Goal: Obtain resource: Download file/media

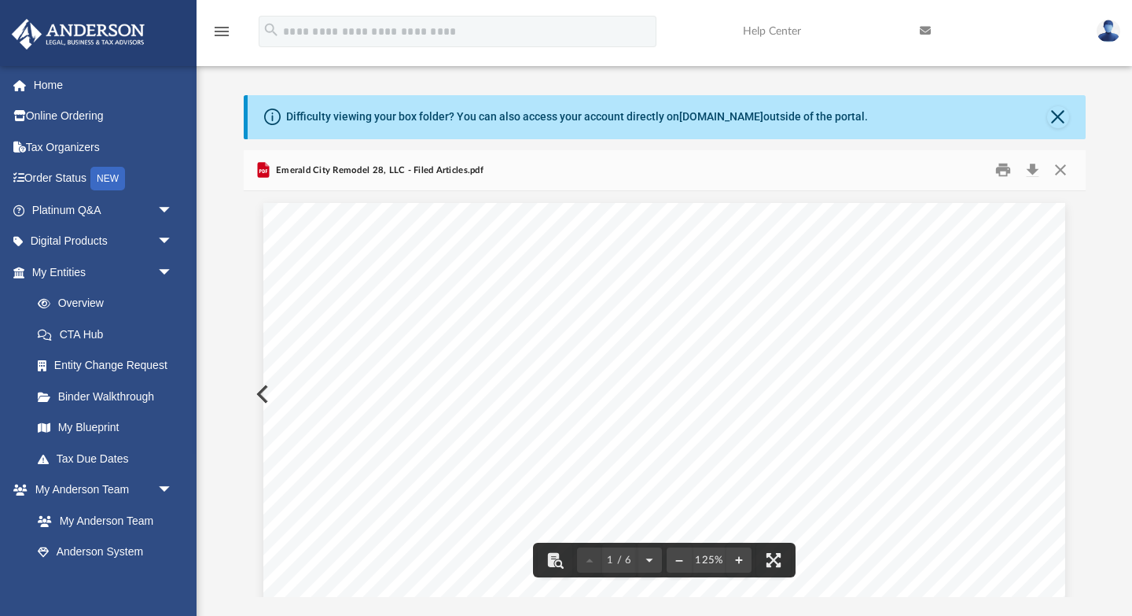
scroll to position [357, 842]
click at [1058, 112] on button "Close" at bounding box center [1058, 117] width 22 height 22
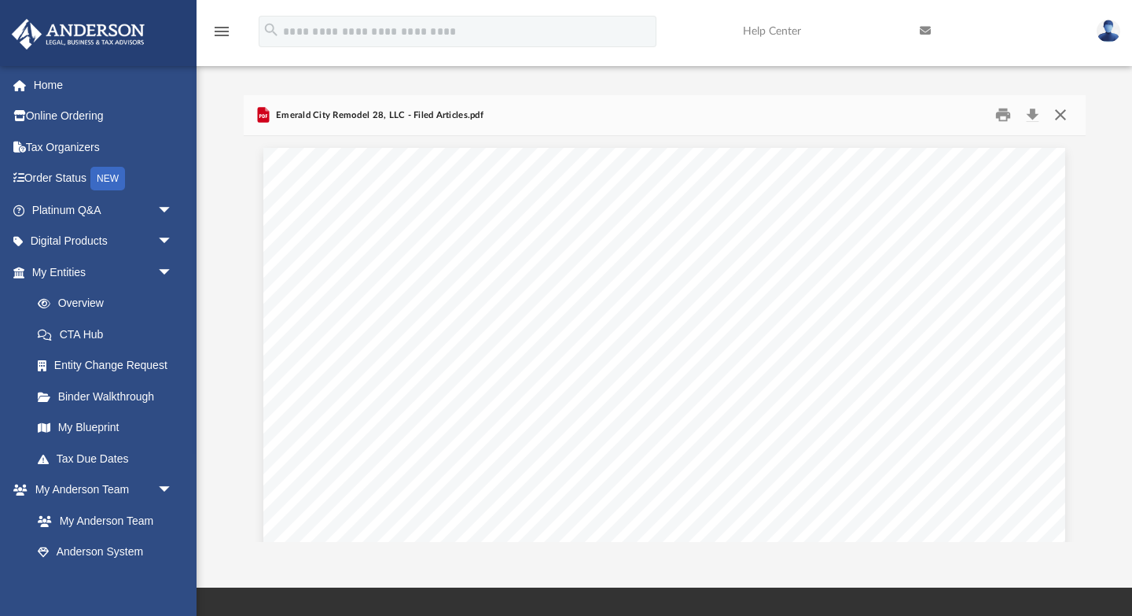
click at [1062, 116] on button "Close" at bounding box center [1061, 115] width 28 height 24
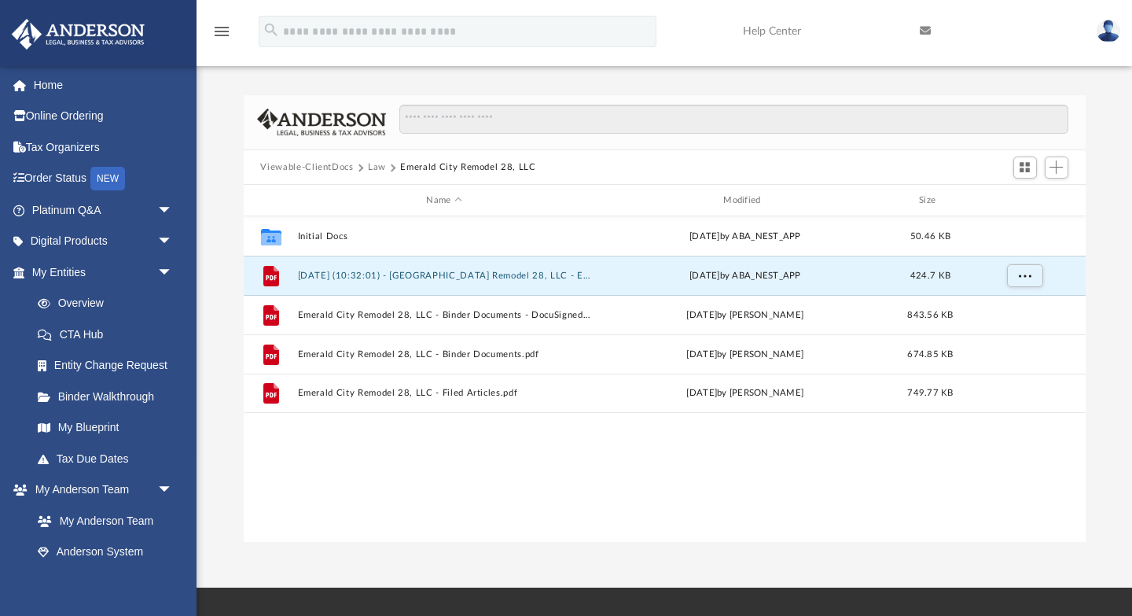
click at [375, 168] on button "Law" at bounding box center [377, 167] width 18 height 14
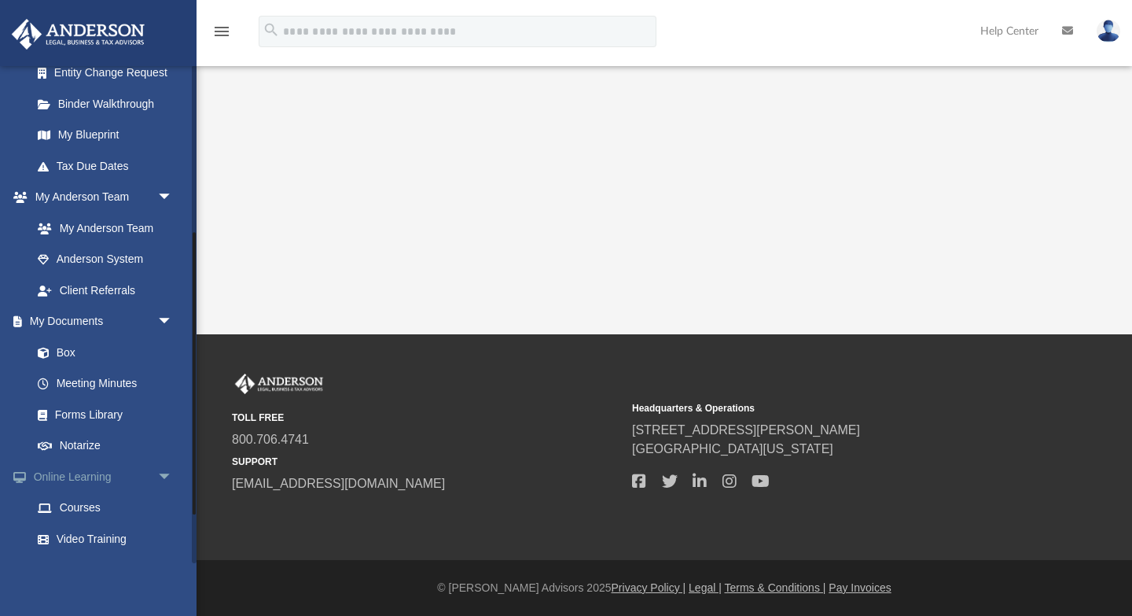
scroll to position [295, 0]
click at [70, 349] on link "Box" at bounding box center [109, 349] width 175 height 31
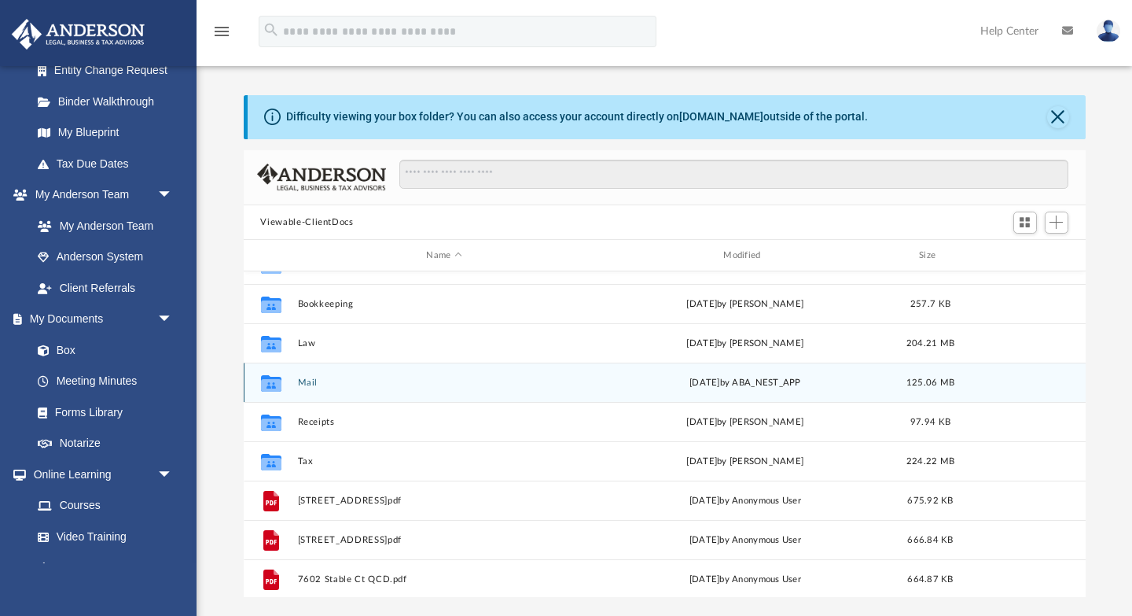
scroll to position [57, 0]
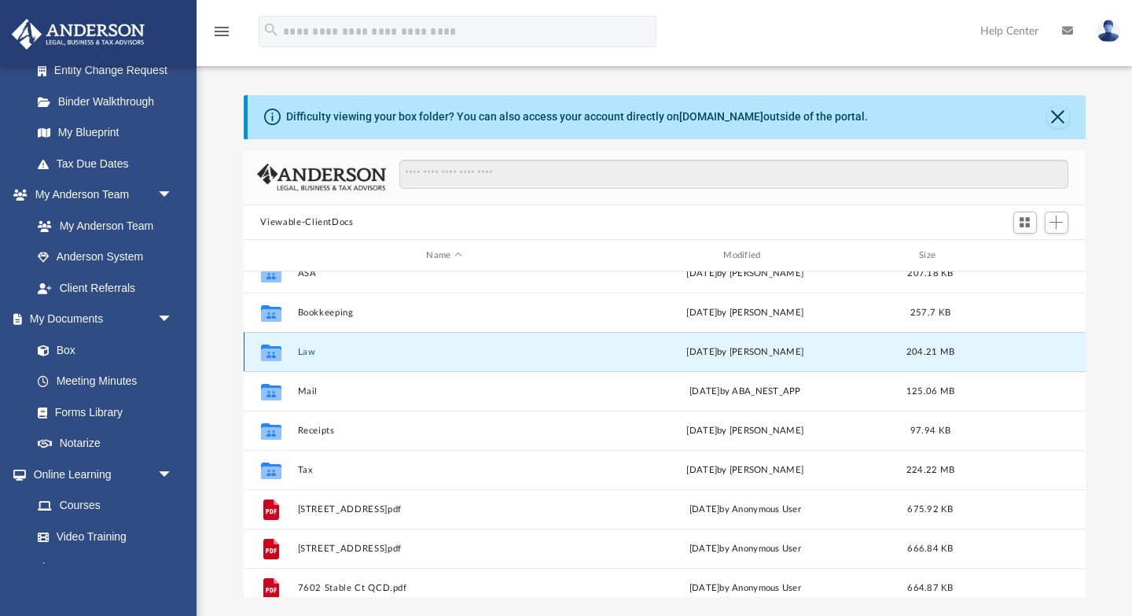
click at [303, 352] on button "Law" at bounding box center [444, 352] width 294 height 10
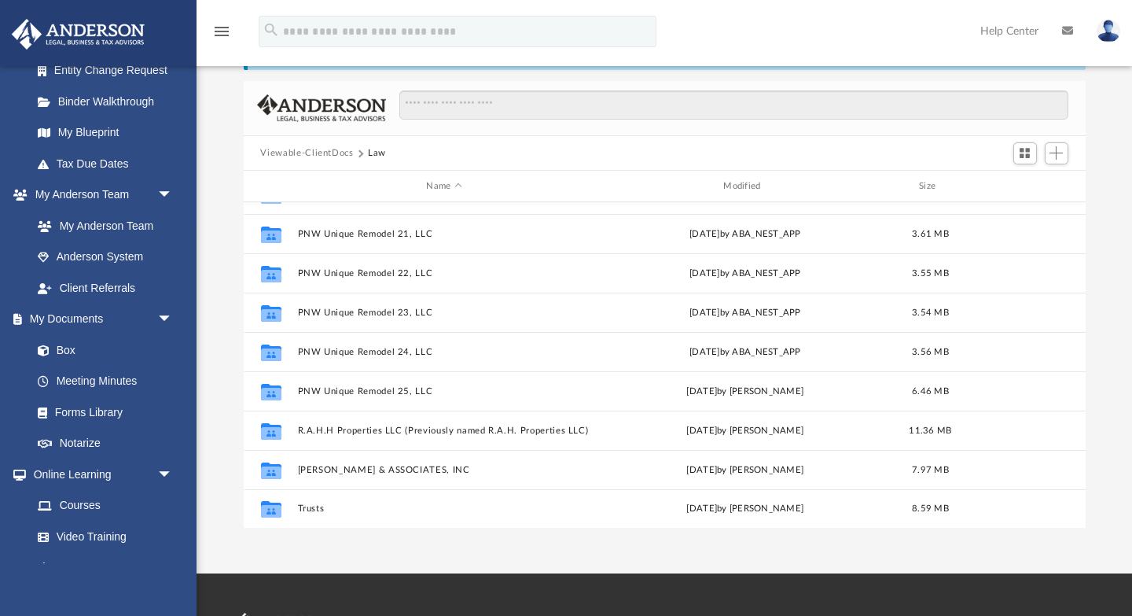
scroll to position [94, 0]
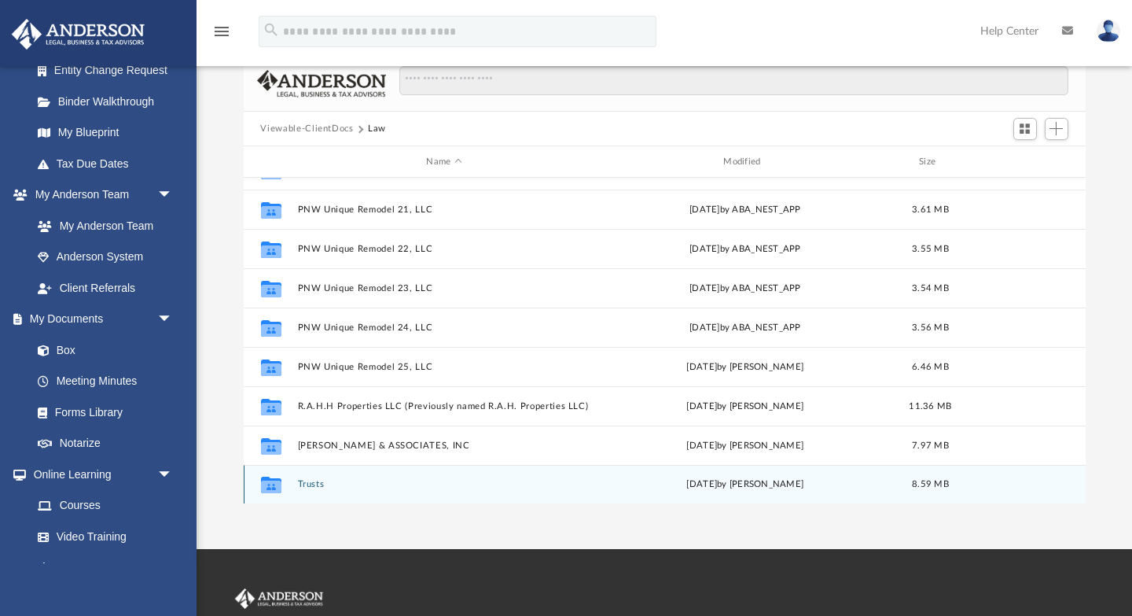
click at [309, 481] on button "Trusts" at bounding box center [444, 485] width 294 height 10
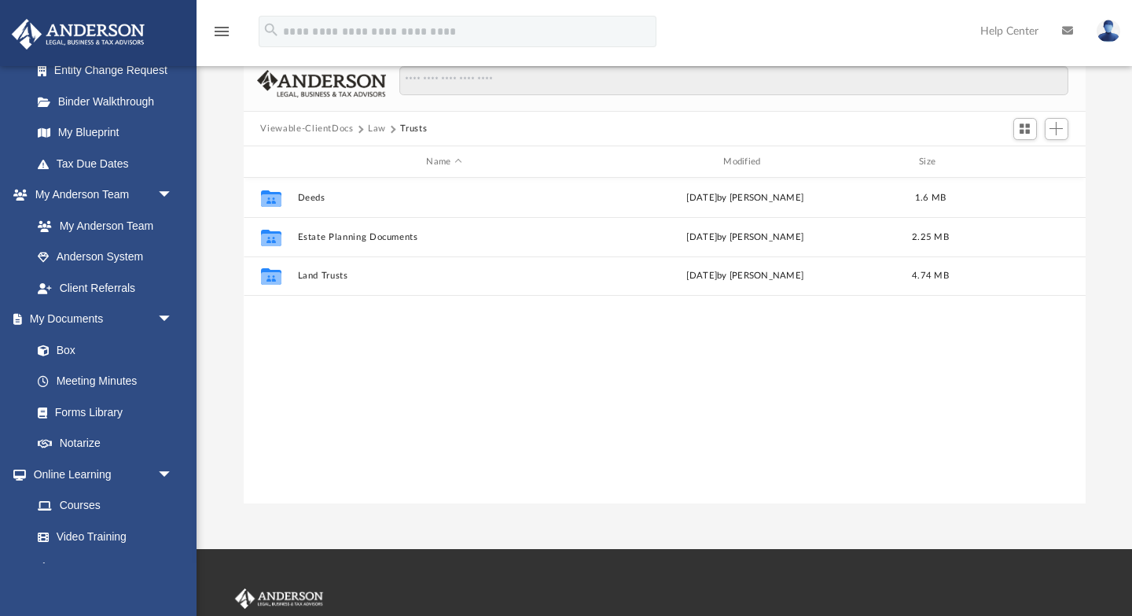
scroll to position [0, 0]
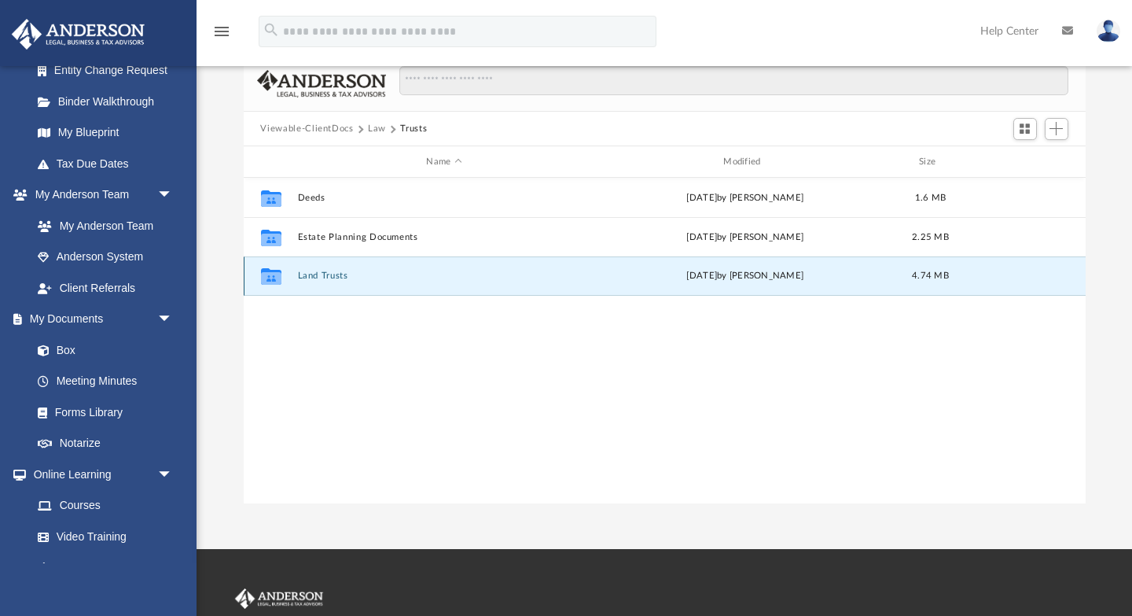
click at [335, 276] on button "Land Trusts" at bounding box center [444, 276] width 294 height 10
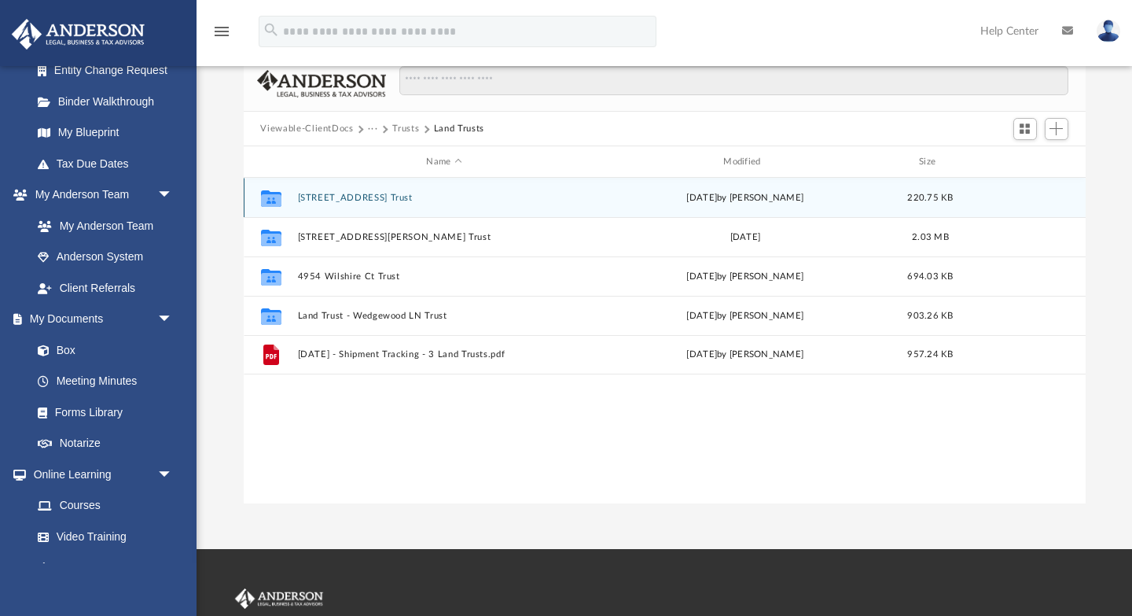
click at [354, 194] on button "1107 Boulevard Trust" at bounding box center [444, 198] width 294 height 10
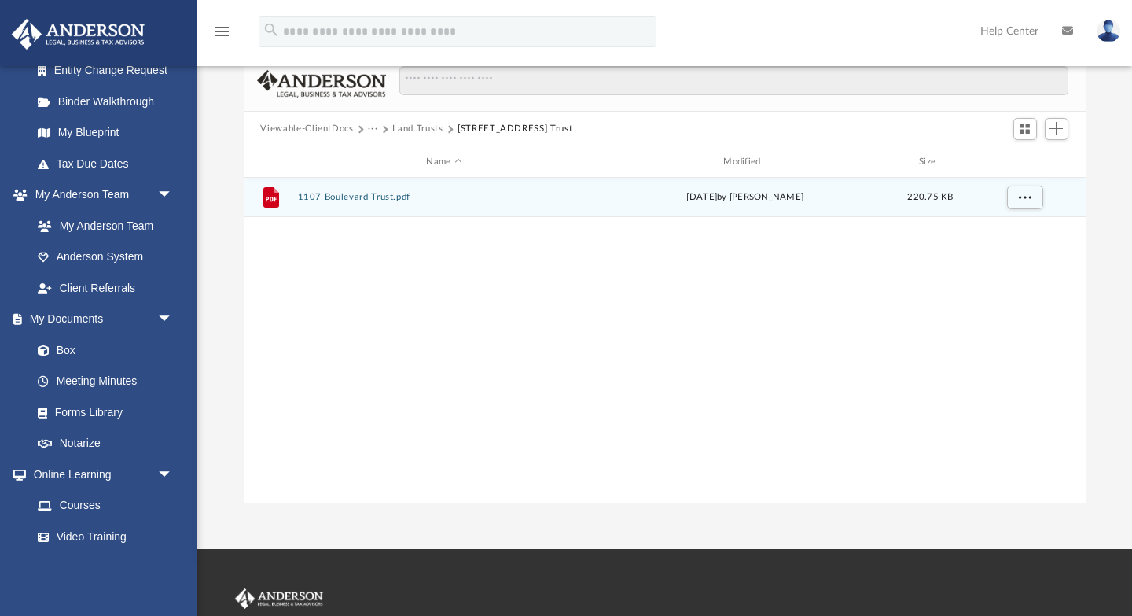
click at [383, 196] on button "1107 Boulevard Trust.pdf" at bounding box center [444, 198] width 294 height 10
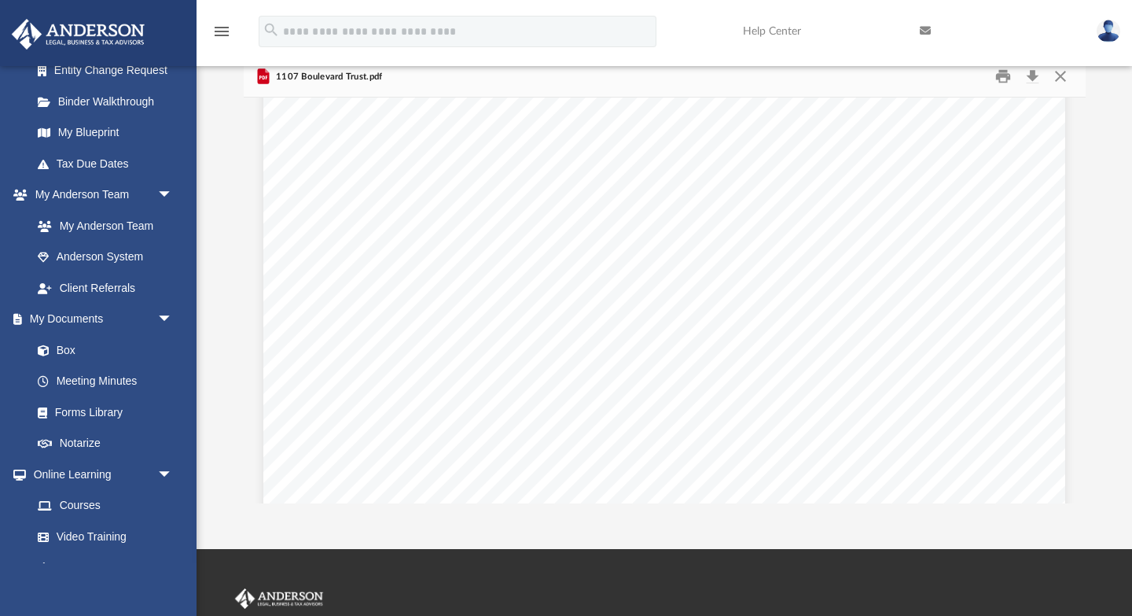
scroll to position [166, 0]
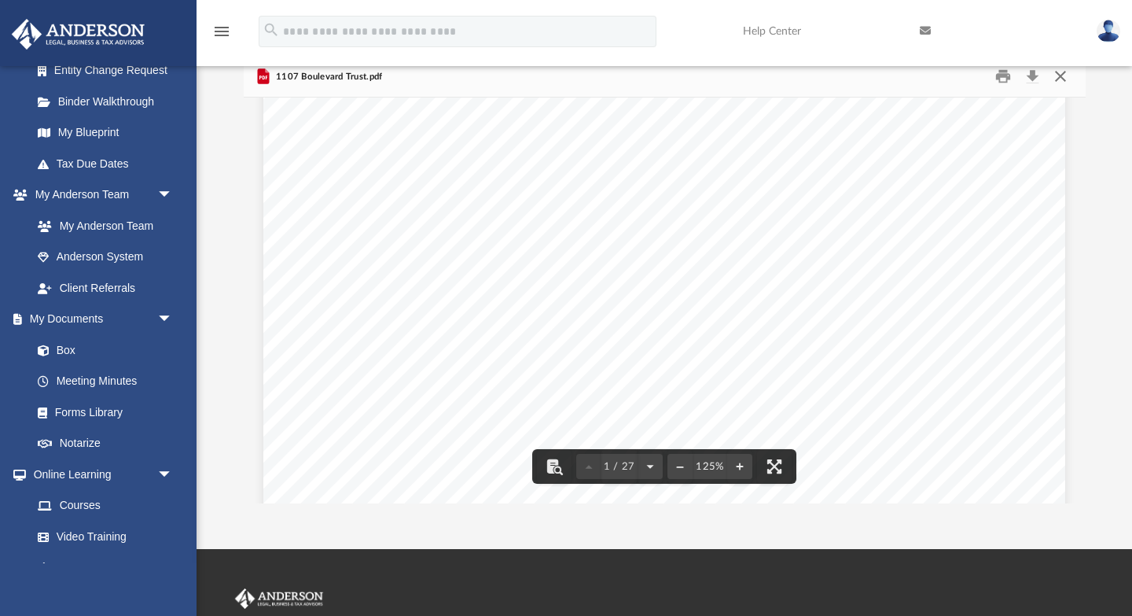
click at [1065, 79] on button "Close" at bounding box center [1061, 76] width 28 height 24
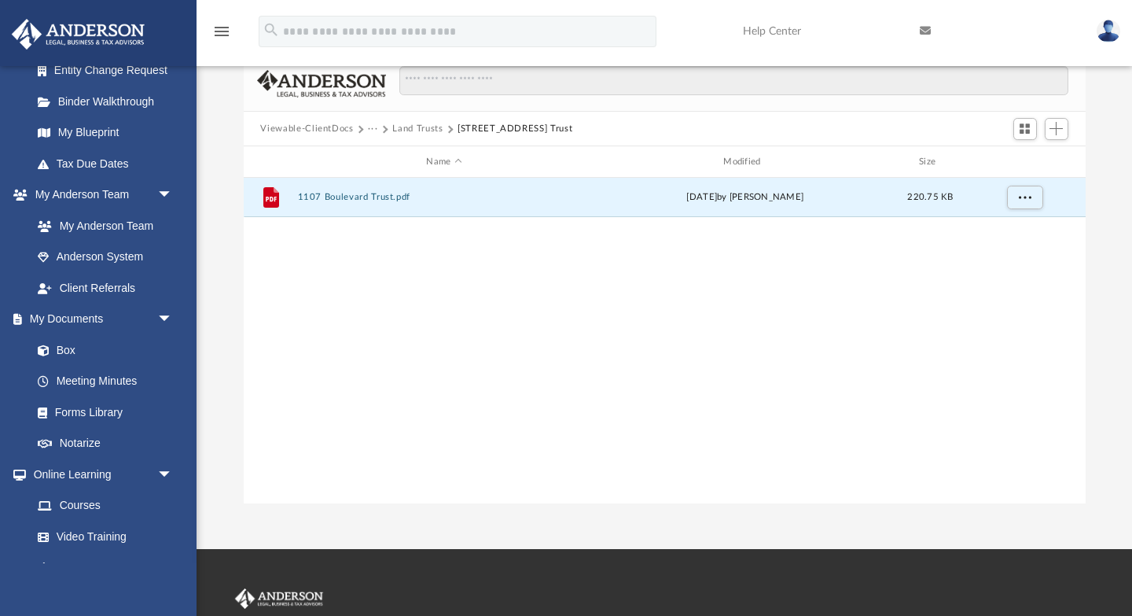
click at [419, 129] on button "Land Trusts" at bounding box center [417, 129] width 50 height 14
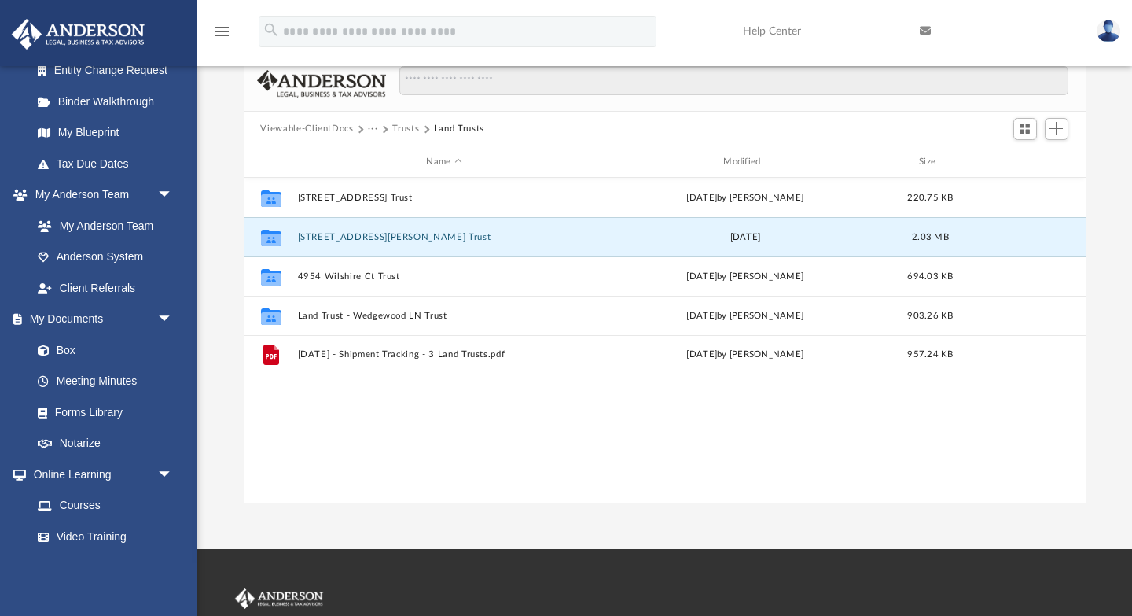
click at [379, 239] on button "218 Ellingson Drive Trust" at bounding box center [444, 237] width 294 height 10
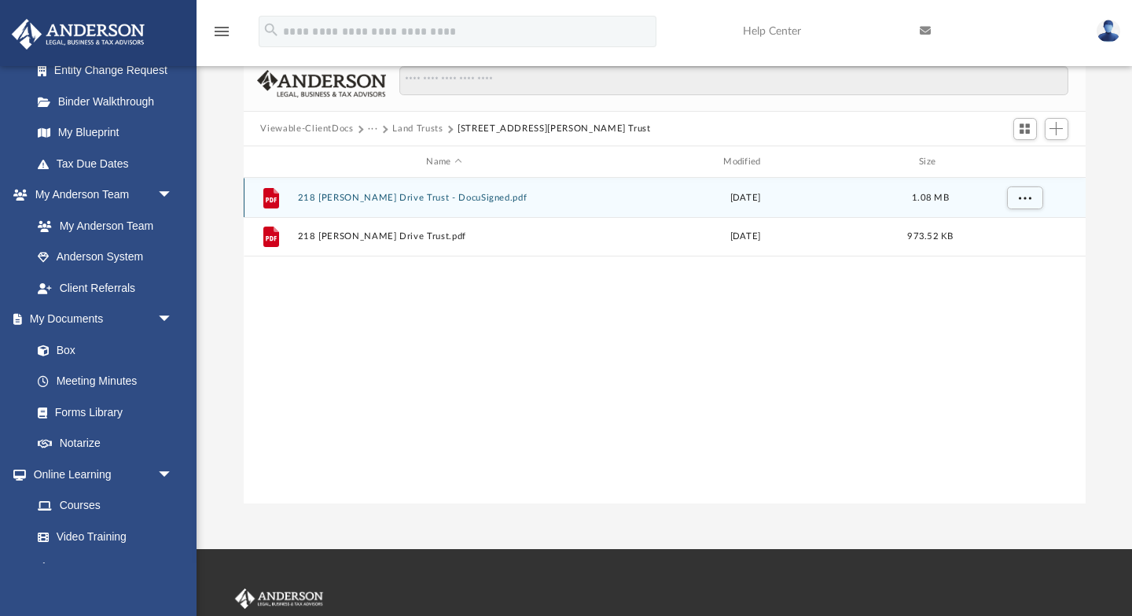
click at [374, 207] on div "File 218 Ellingson Drive Trust - DocuSigned.pdf Mon Sep 11 2023 1.08 MB" at bounding box center [665, 197] width 842 height 39
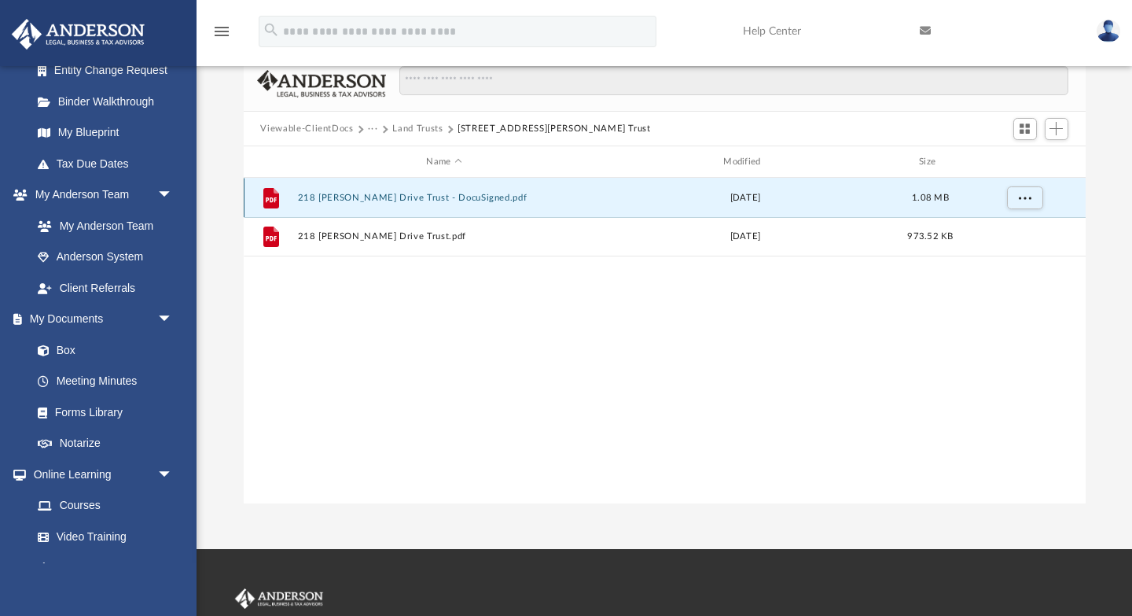
click at [384, 193] on button "218 Ellingson Drive Trust - DocuSigned.pdf" at bounding box center [444, 198] width 294 height 10
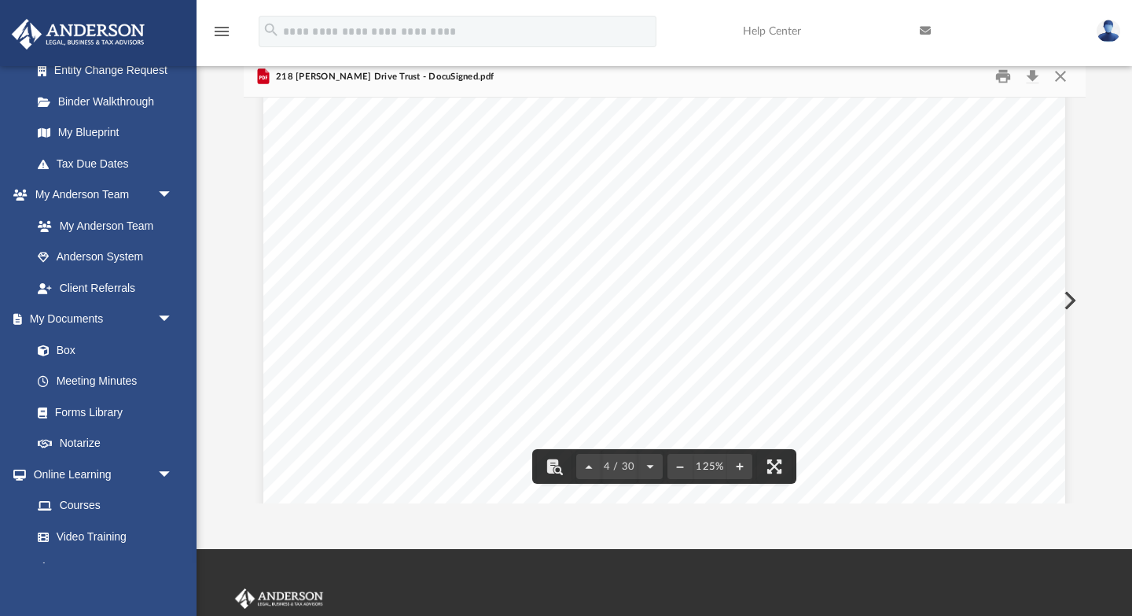
scroll to position [3626, 0]
click at [1061, 81] on button "Close" at bounding box center [1061, 76] width 28 height 24
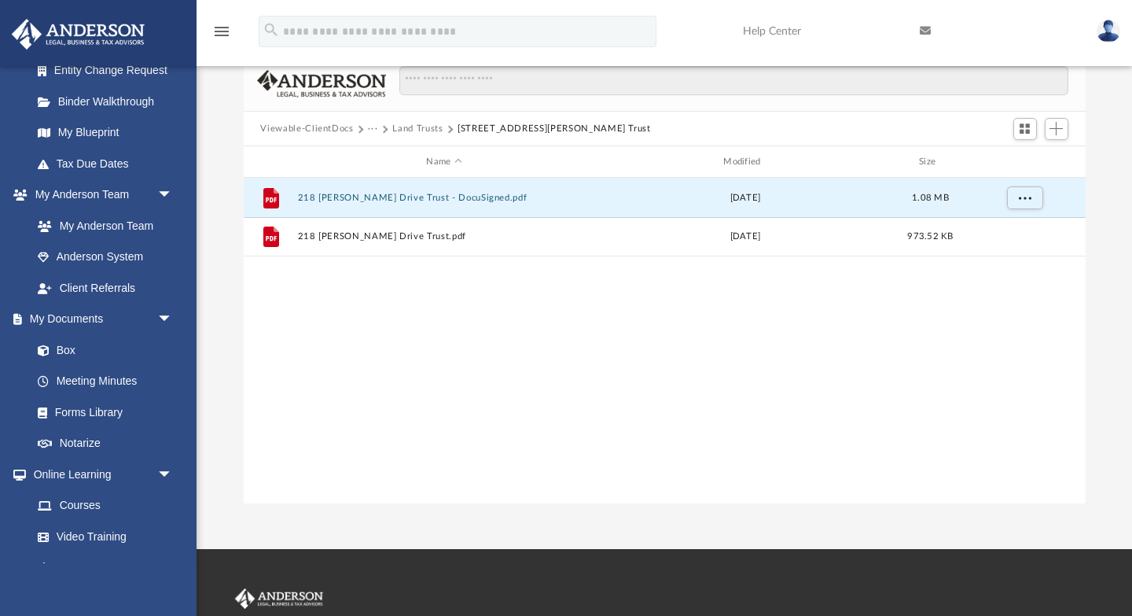
click at [427, 127] on button "Land Trusts" at bounding box center [417, 129] width 50 height 14
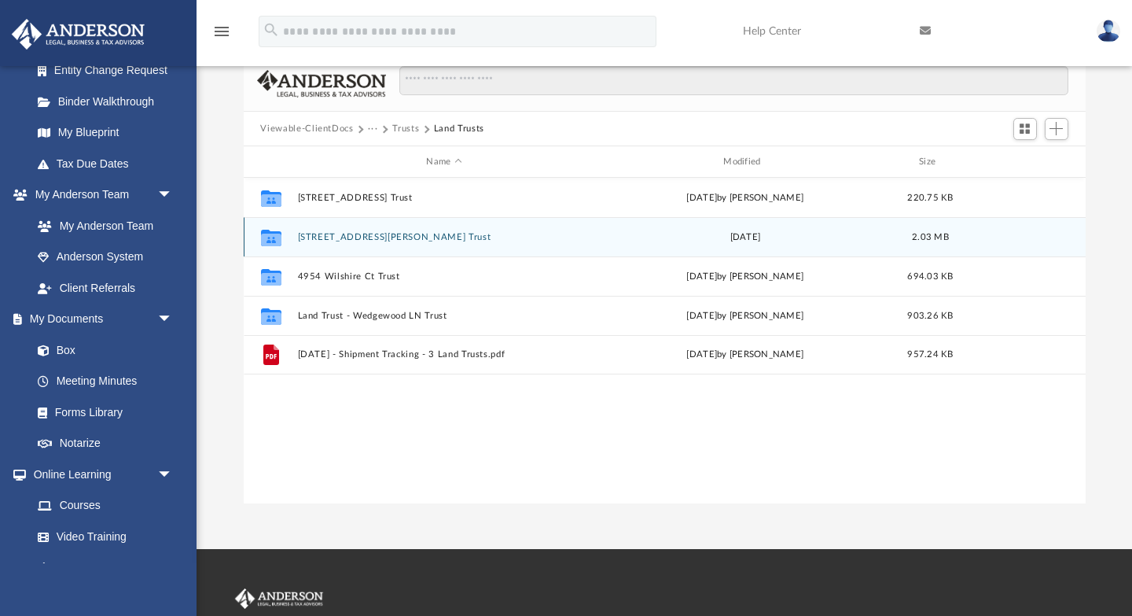
click at [369, 237] on button "218 Ellingson Drive Trust" at bounding box center [444, 237] width 294 height 10
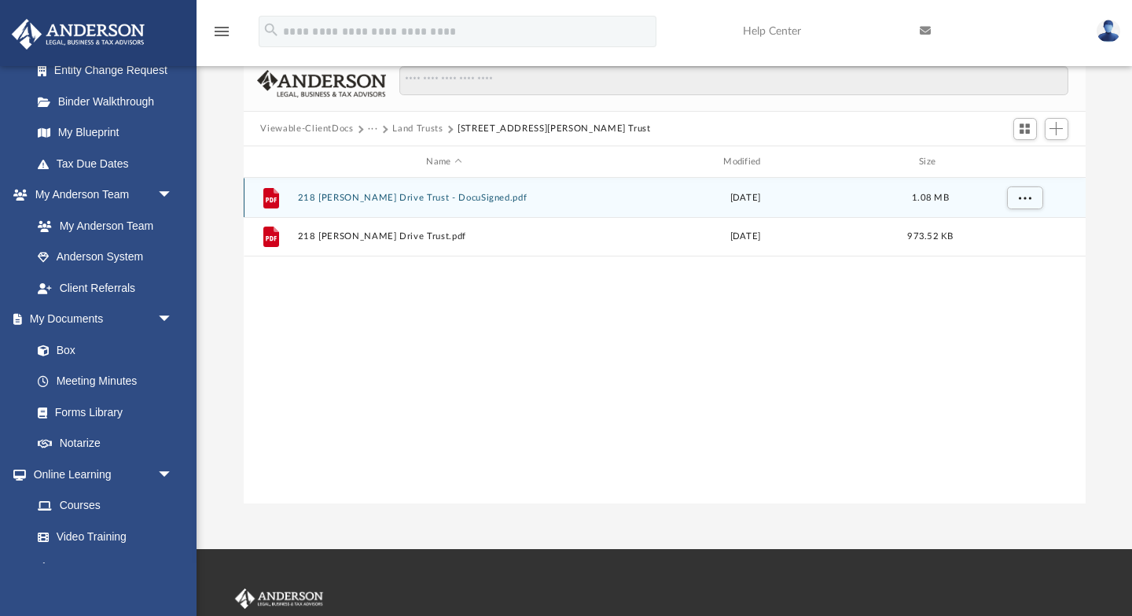
click at [458, 201] on button "218 Ellingson Drive Trust - DocuSigned.pdf" at bounding box center [444, 198] width 294 height 10
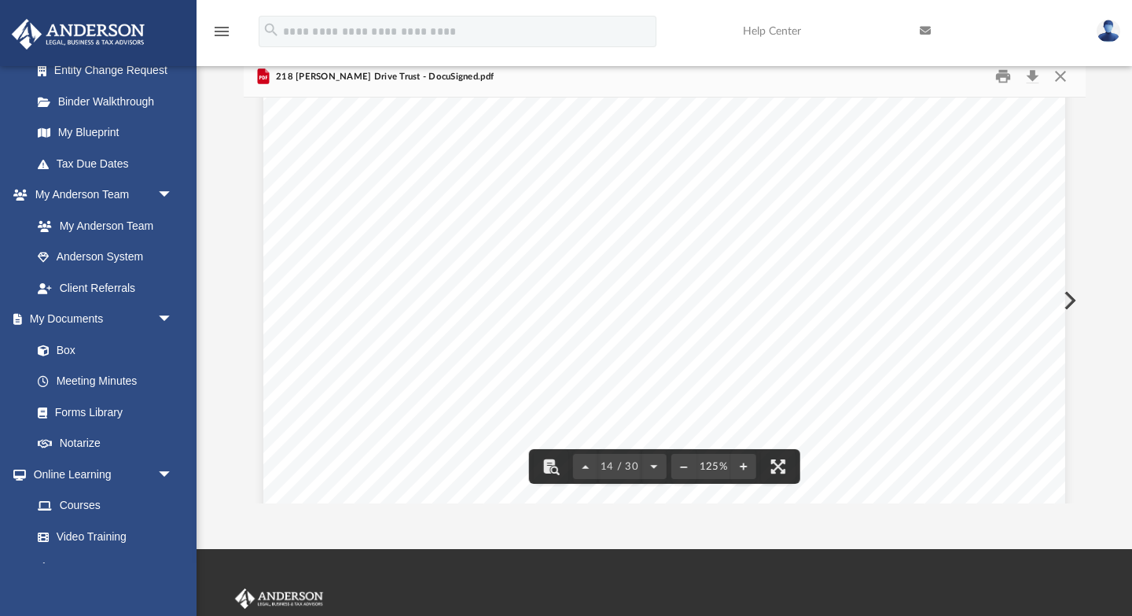
scroll to position [13974, 0]
click at [1066, 79] on button "Close" at bounding box center [1061, 76] width 28 height 24
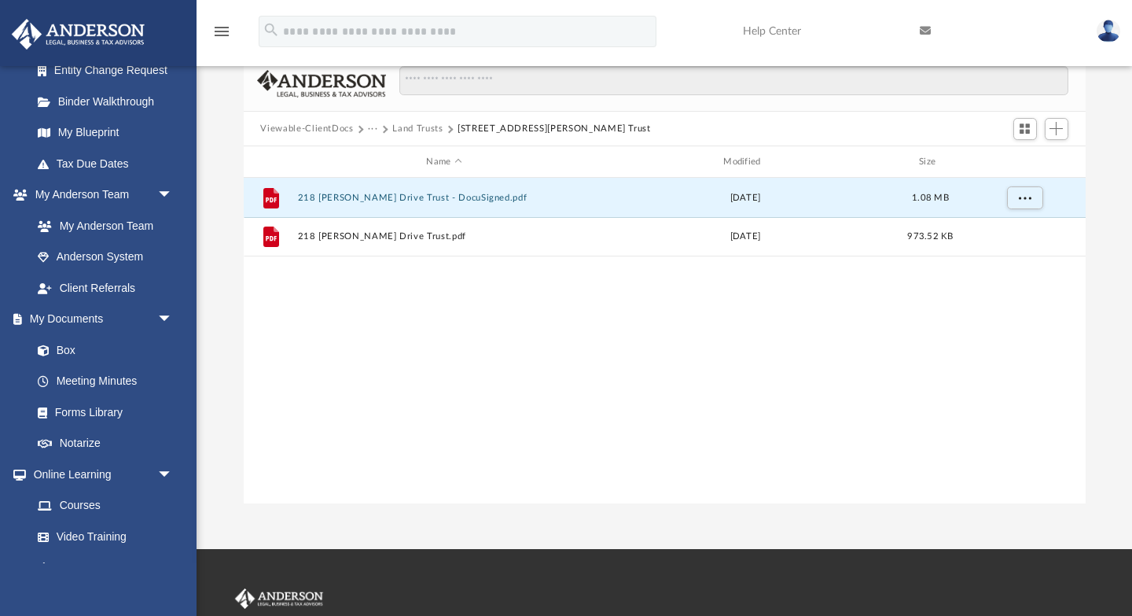
click at [327, 129] on button "Viewable-ClientDocs" at bounding box center [306, 129] width 93 height 14
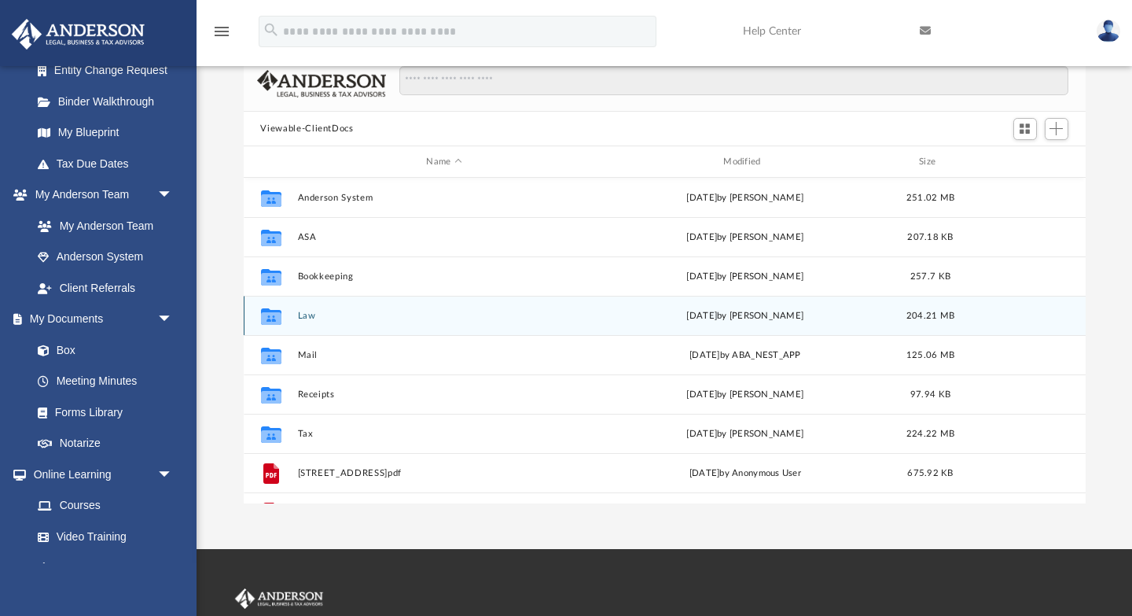
click at [305, 315] on button "Law" at bounding box center [444, 316] width 294 height 10
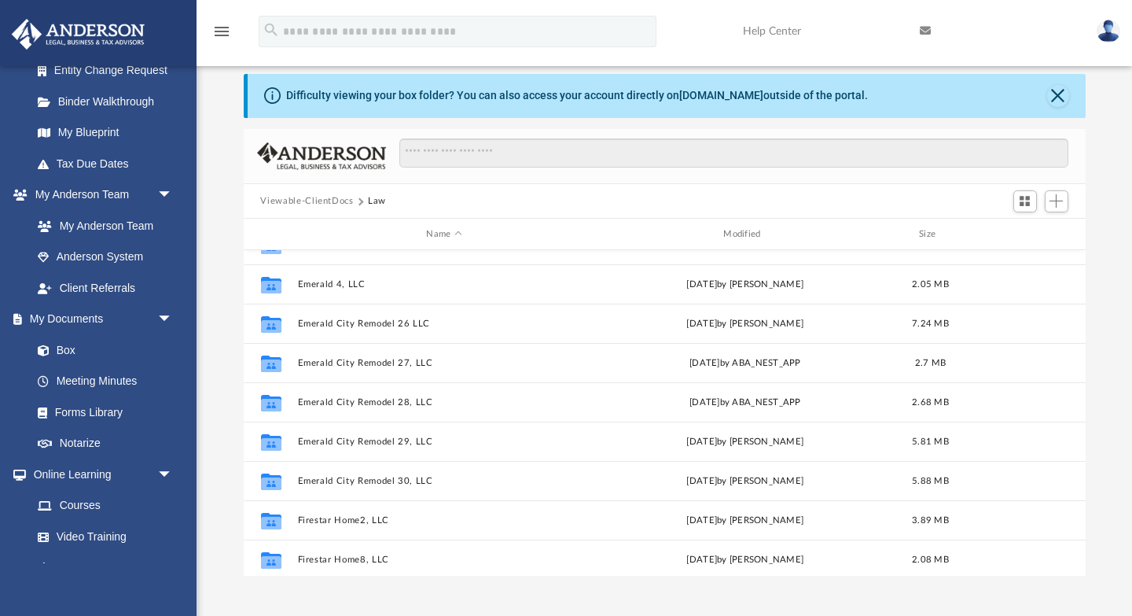
scroll to position [417, 0]
